Goal: Task Accomplishment & Management: Manage account settings

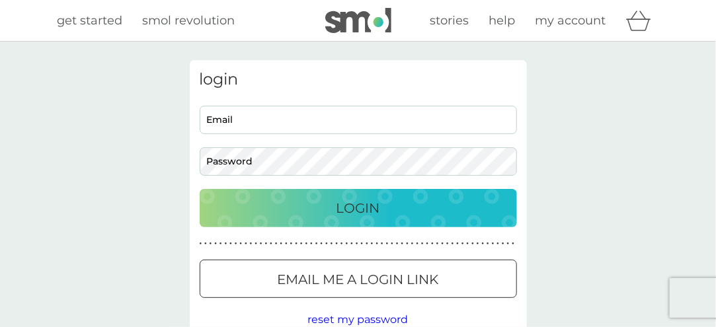
type input "[PERSON_NAME][EMAIL_ADDRESS][DOMAIN_NAME]"
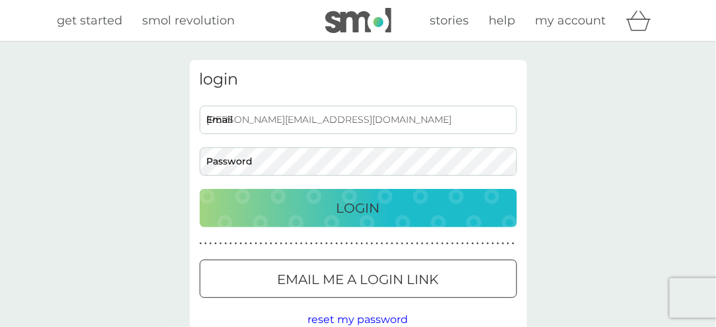
click at [313, 201] on div "Login" at bounding box center [358, 208] width 291 height 21
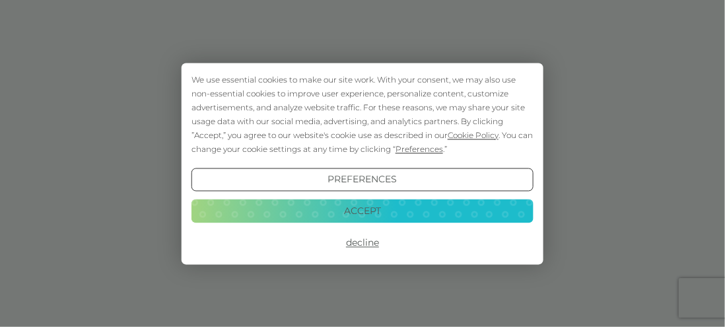
drag, startPoint x: 0, startPoint y: 0, endPoint x: 315, endPoint y: 203, distance: 374.8
click at [315, 203] on button "Accept" at bounding box center [363, 212] width 342 height 24
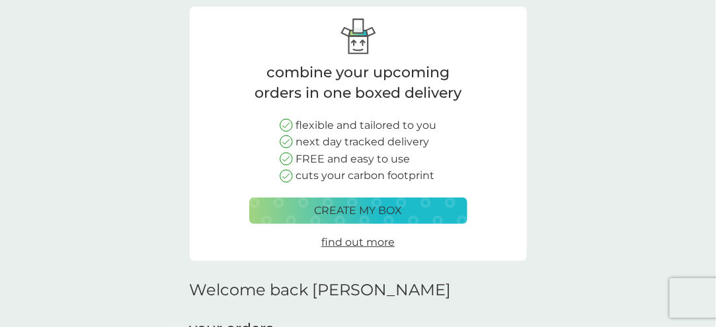
scroll to position [198, 0]
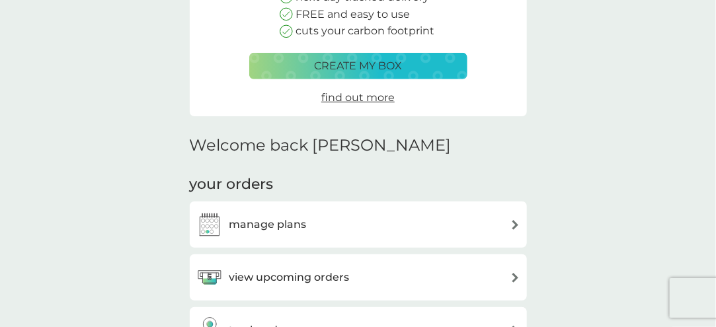
click at [306, 275] on h3 "view upcoming orders" at bounding box center [289, 277] width 120 height 17
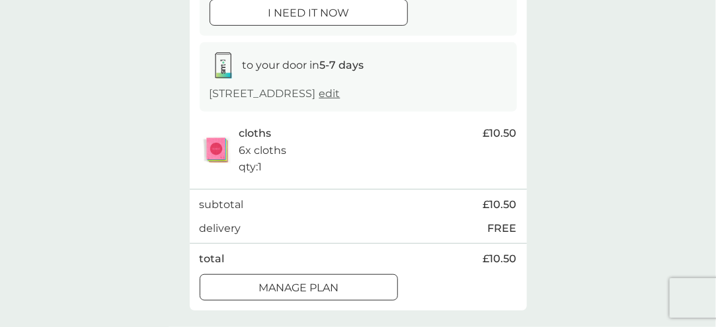
scroll to position [198, 0]
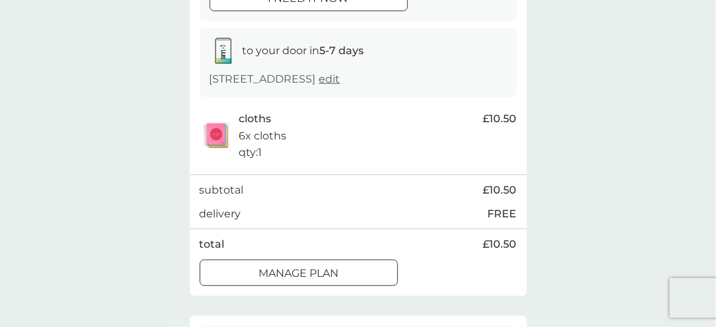
click at [326, 272] on p "Manage plan" at bounding box center [298, 273] width 80 height 17
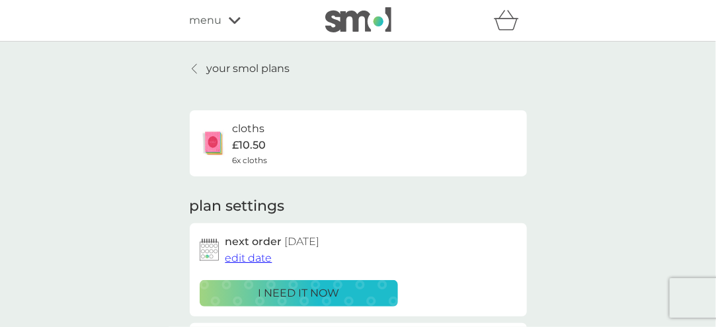
click at [244, 262] on span "edit date" at bounding box center [248, 258] width 47 height 13
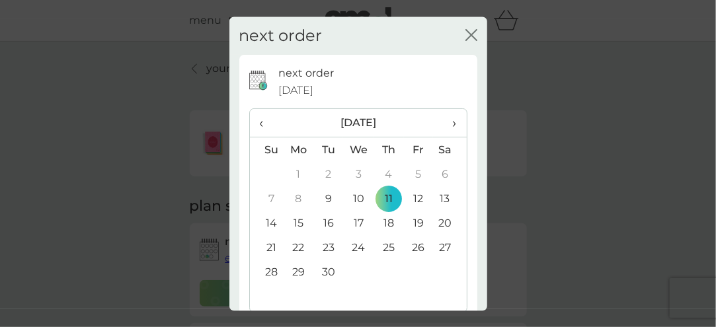
click at [443, 128] on span "›" at bounding box center [449, 124] width 13 height 28
click at [354, 176] on td "1" at bounding box center [358, 175] width 30 height 24
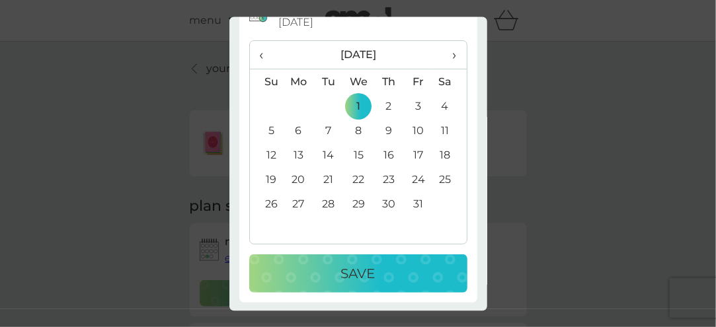
scroll to position [69, 0]
click at [353, 262] on p "Save" at bounding box center [358, 272] width 34 height 21
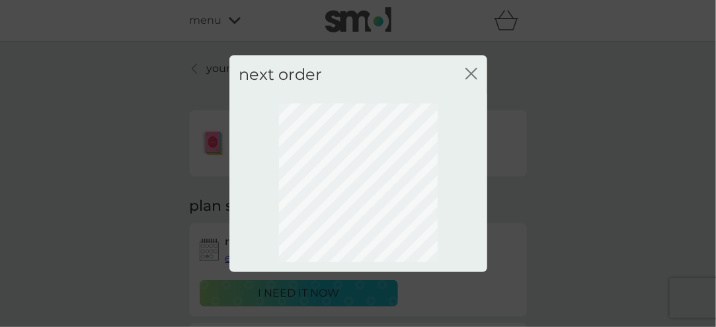
scroll to position [0, 0]
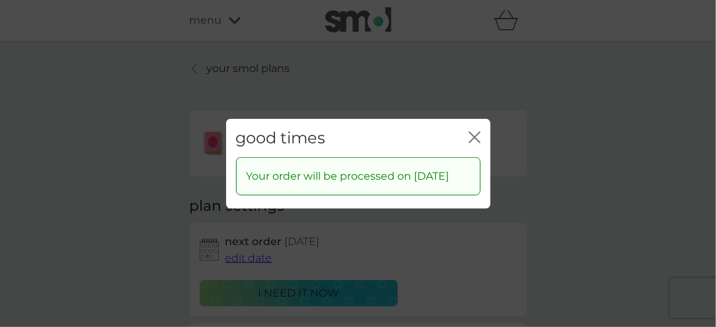
click at [472, 143] on icon "close" at bounding box center [474, 137] width 12 height 12
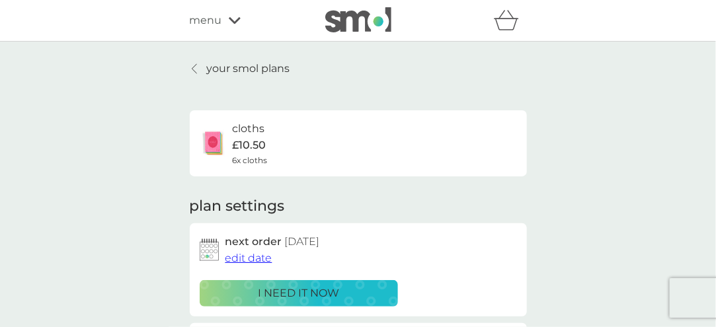
click at [229, 60] on p "your smol plans" at bounding box center [248, 68] width 83 height 17
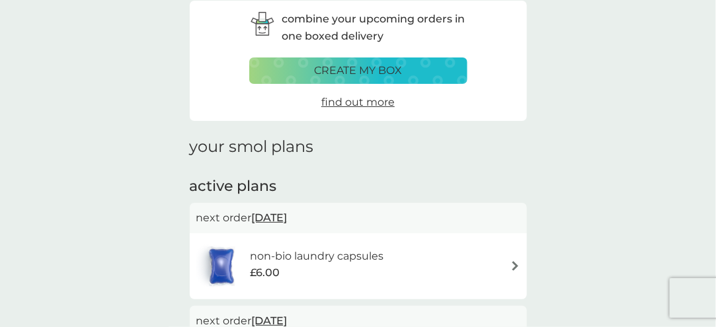
scroll to position [132, 0]
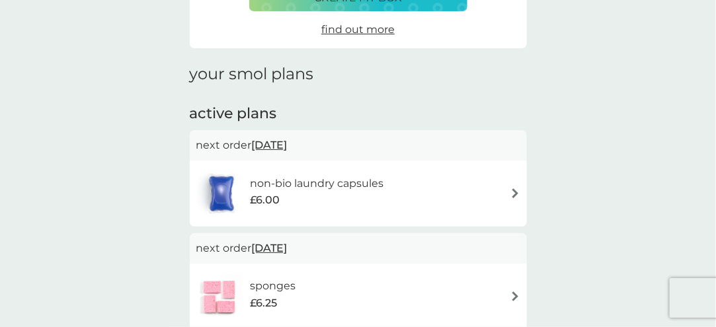
click at [322, 180] on h6 "non-bio laundry capsules" at bounding box center [316, 183] width 133 height 17
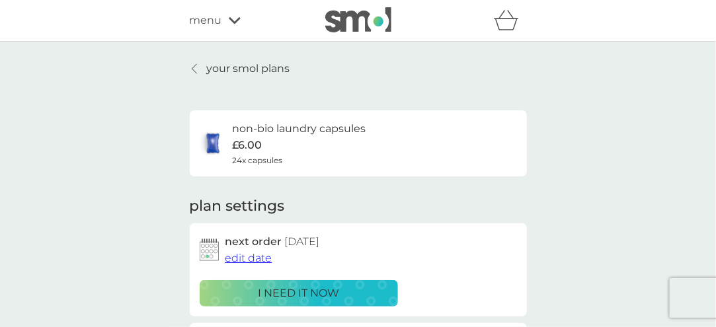
scroll to position [132, 0]
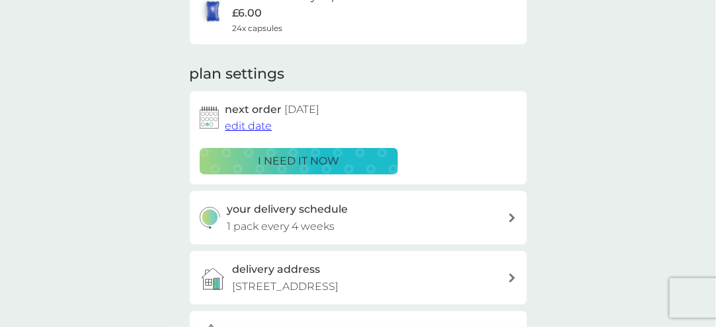
click at [254, 129] on span "edit date" at bounding box center [248, 126] width 47 height 13
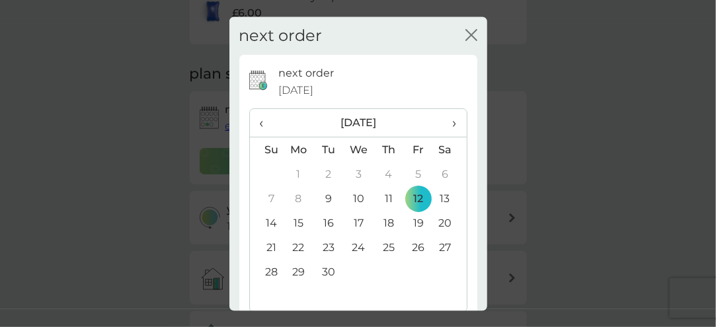
click at [443, 122] on span "›" at bounding box center [449, 124] width 13 height 28
click at [353, 243] on td "22" at bounding box center [358, 248] width 30 height 24
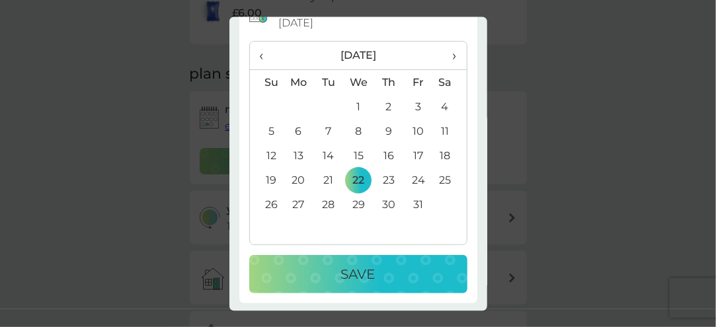
scroll to position [69, 0]
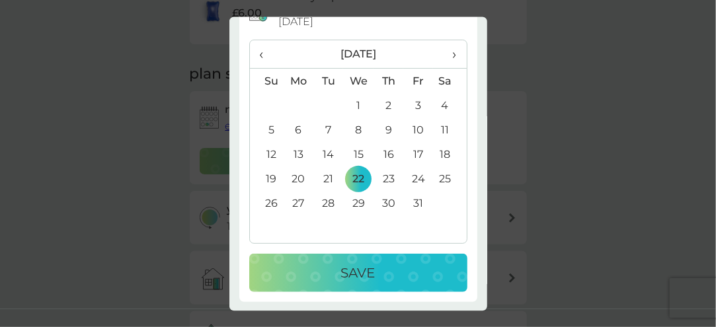
click at [365, 261] on button "Save" at bounding box center [358, 273] width 218 height 38
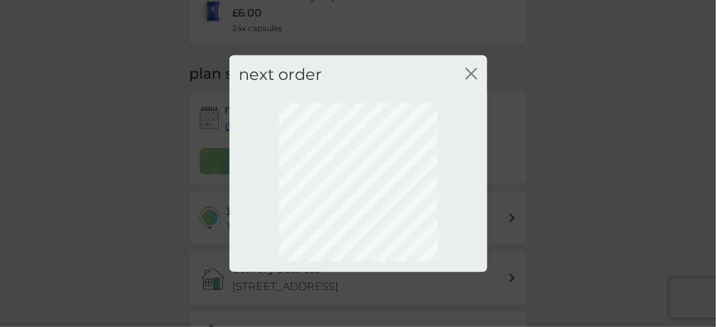
scroll to position [0, 0]
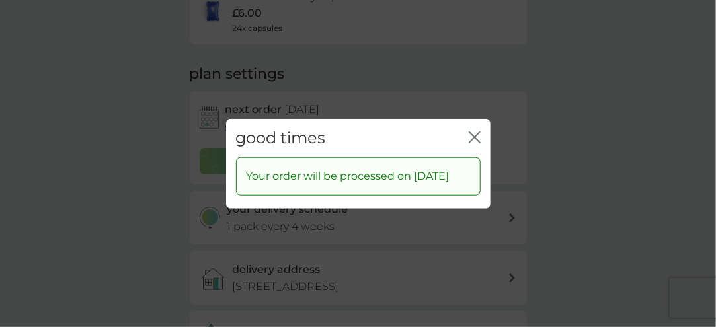
click at [474, 131] on icon "close" at bounding box center [474, 137] width 12 height 12
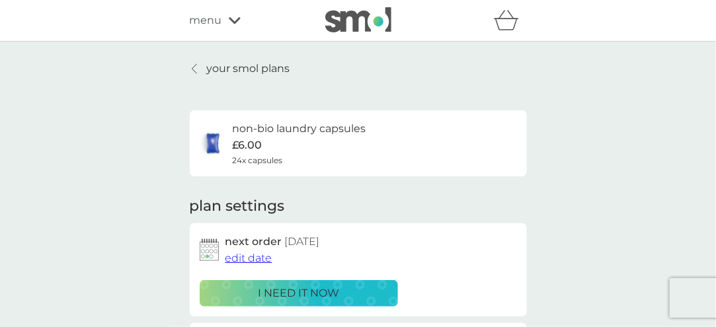
click at [262, 72] on p "your smol plans" at bounding box center [248, 68] width 83 height 17
